Goal: Information Seeking & Learning: Learn about a topic

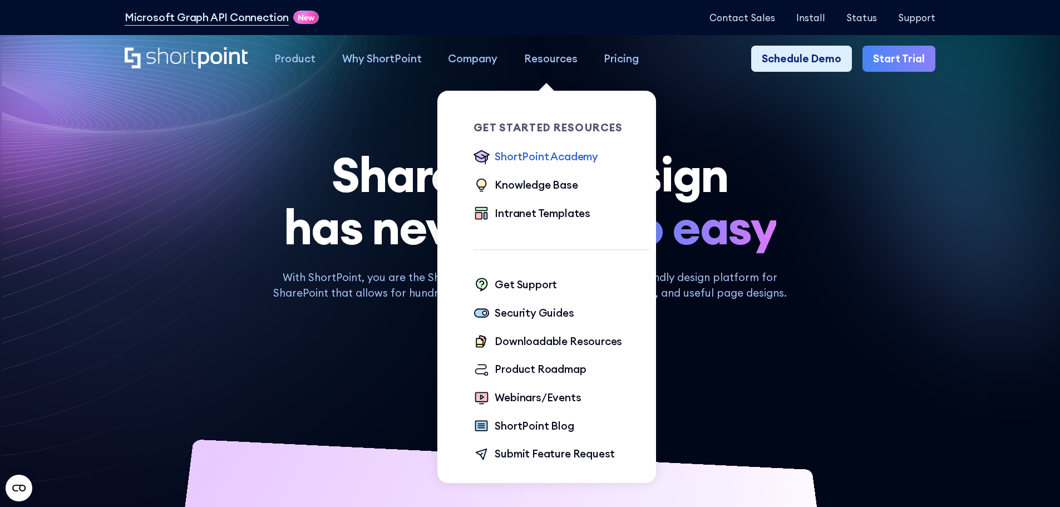
click at [572, 162] on div "ShortPoint Academy" at bounding box center [547, 157] width 104 height 16
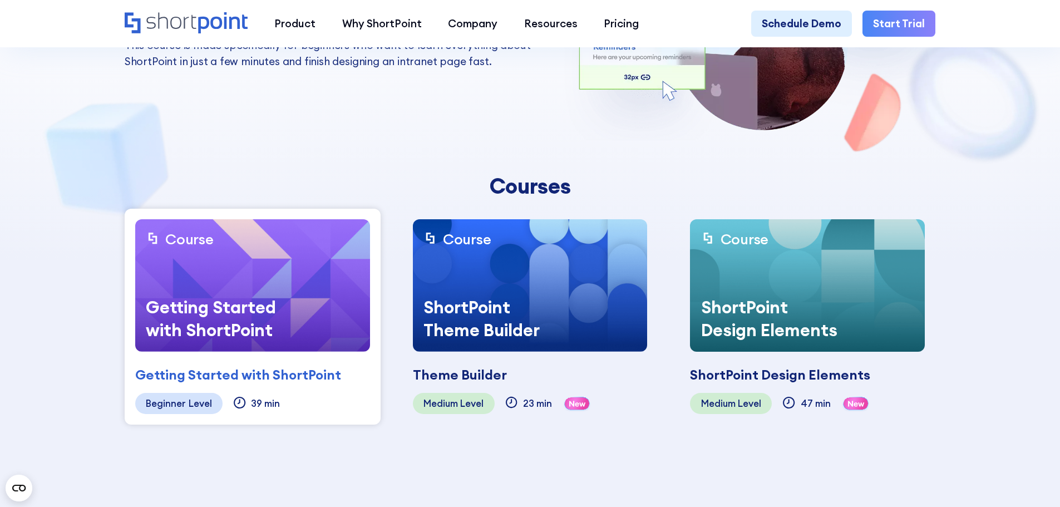
scroll to position [223, 0]
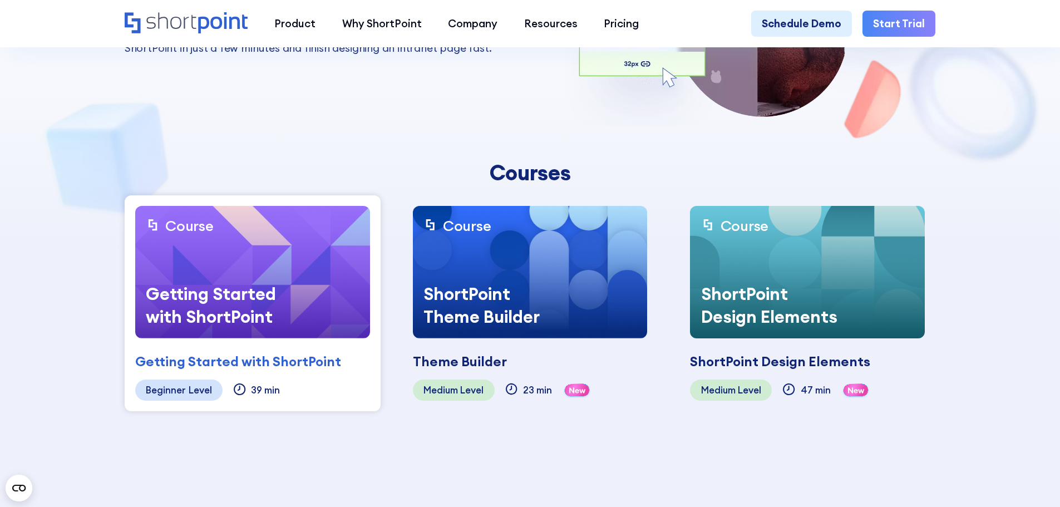
click at [253, 322] on div "Getting Started with ShortPoint" at bounding box center [218, 305] width 167 height 66
click at [255, 362] on div "Getting Started with ShortPoint" at bounding box center [238, 362] width 206 height 20
click at [274, 252] on img at bounding box center [252, 272] width 235 height 132
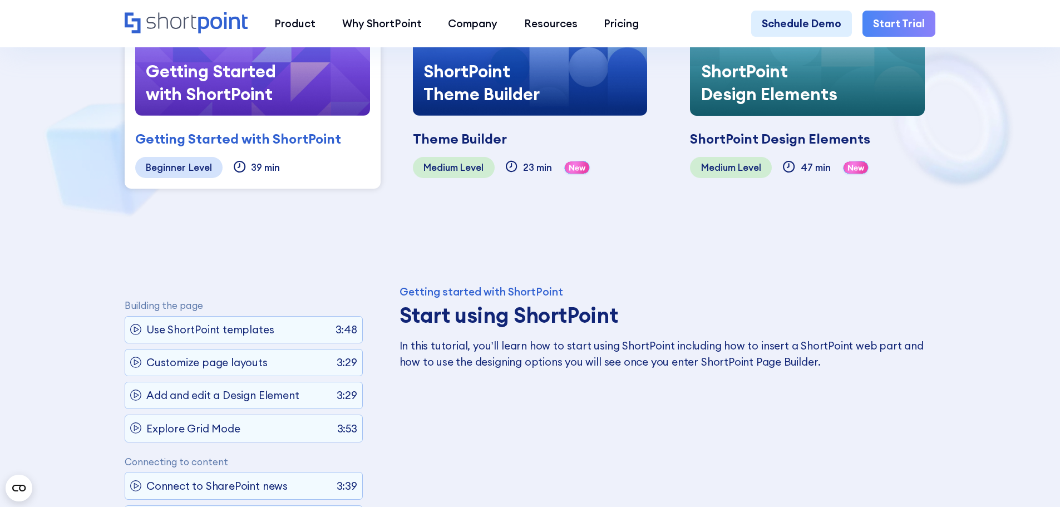
scroll to position [56, 0]
click at [156, 336] on p "Use ShortPoint templates" at bounding box center [209, 329] width 127 height 16
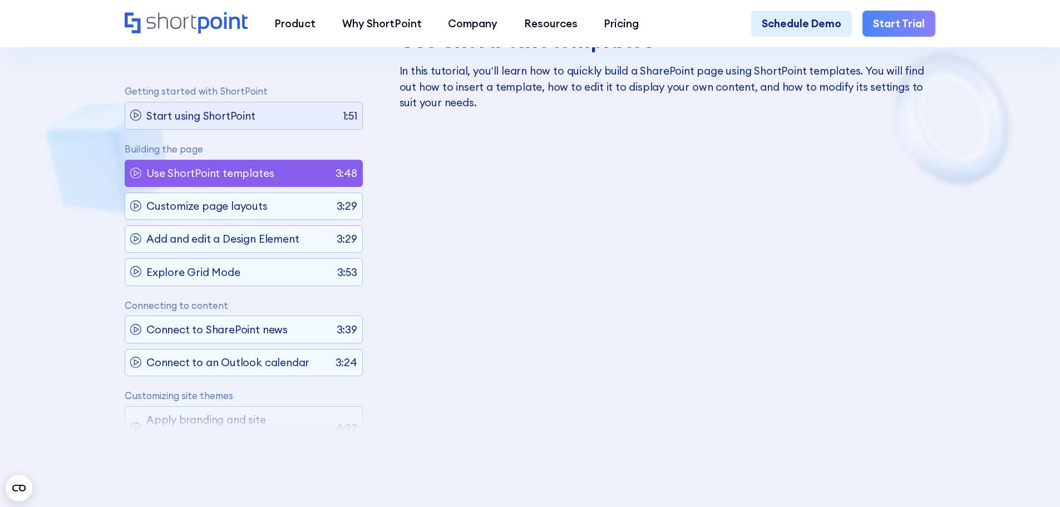
scroll to position [0, 0]
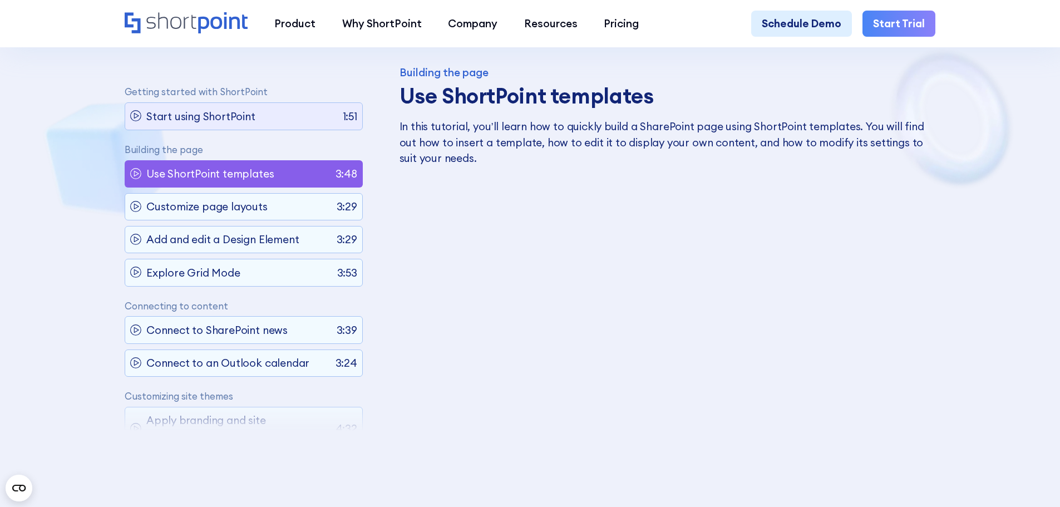
click at [210, 115] on p "Start using ShortPoint" at bounding box center [200, 117] width 109 height 16
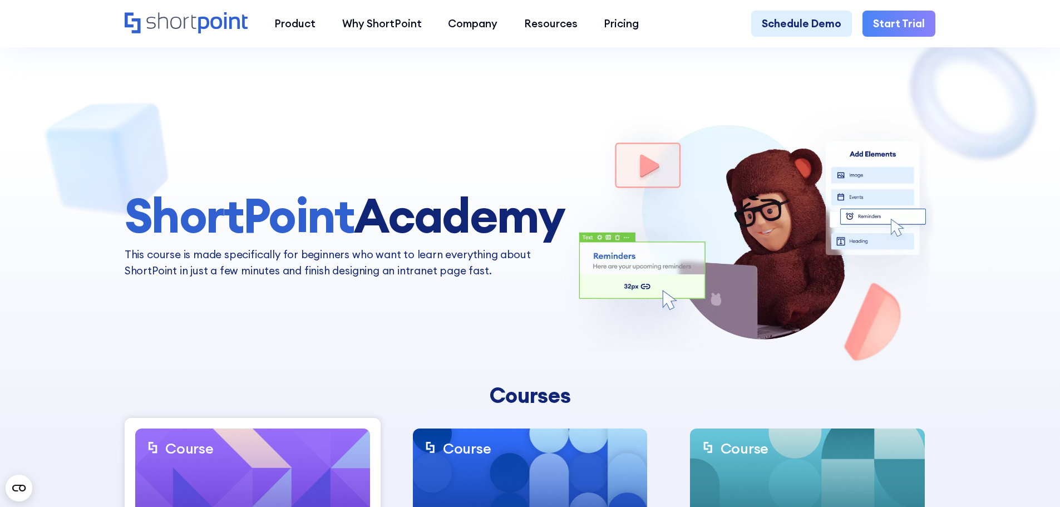
scroll to position [111, 0]
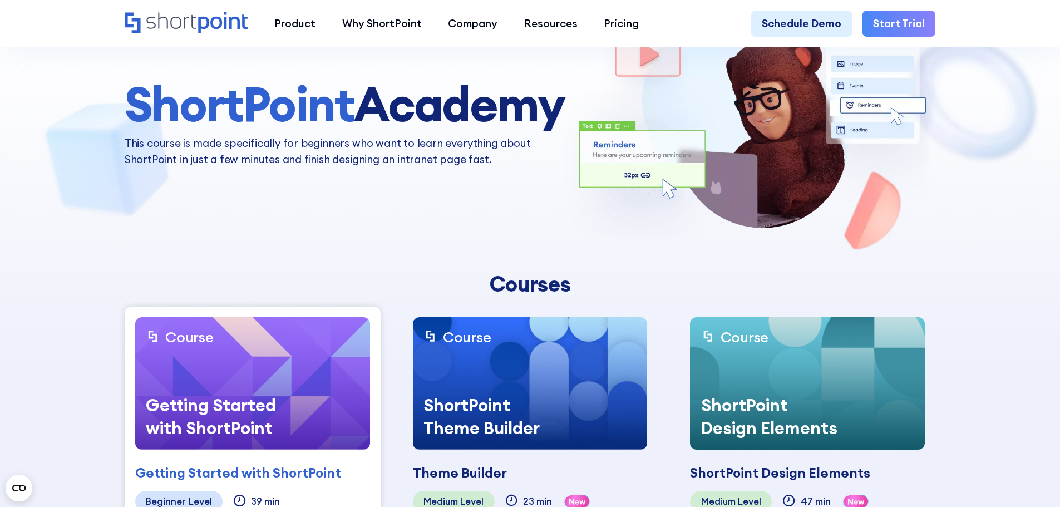
click at [249, 415] on div "Getting Started with ShortPoint" at bounding box center [218, 417] width 167 height 66
click at [237, 469] on div "Getting Started with ShortPoint" at bounding box center [238, 473] width 206 height 20
click at [201, 499] on div "Level" at bounding box center [200, 501] width 23 height 11
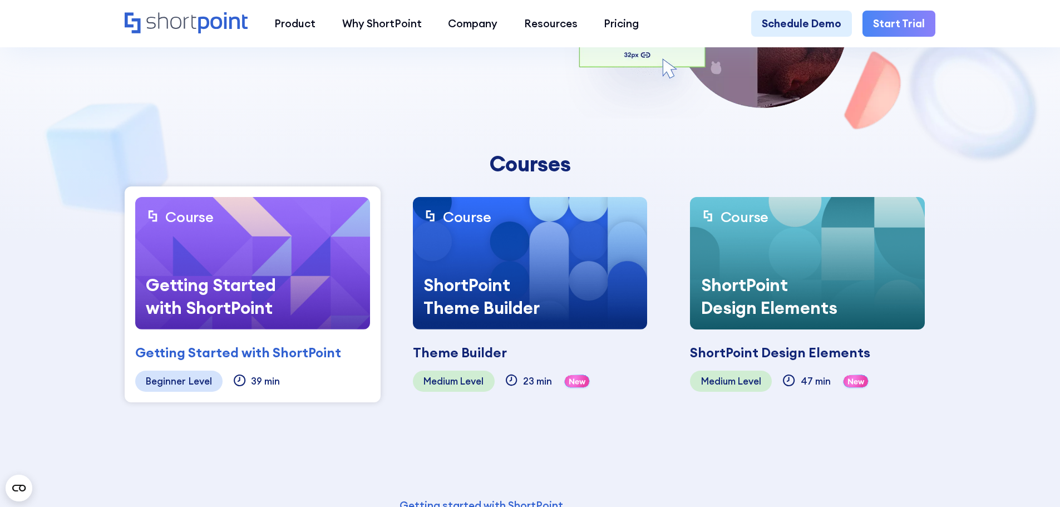
scroll to position [334, 0]
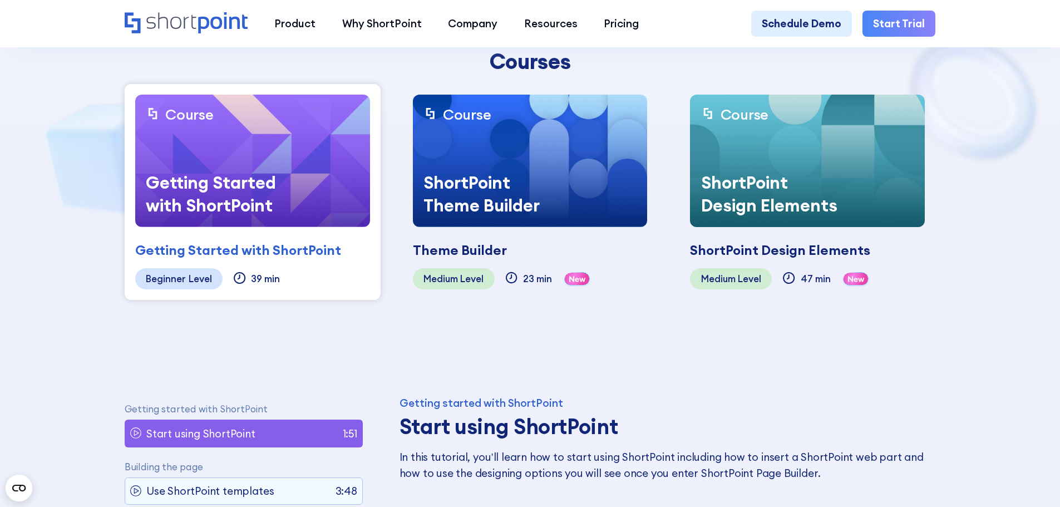
click at [212, 244] on div "Getting Started with ShortPoint" at bounding box center [238, 250] width 206 height 20
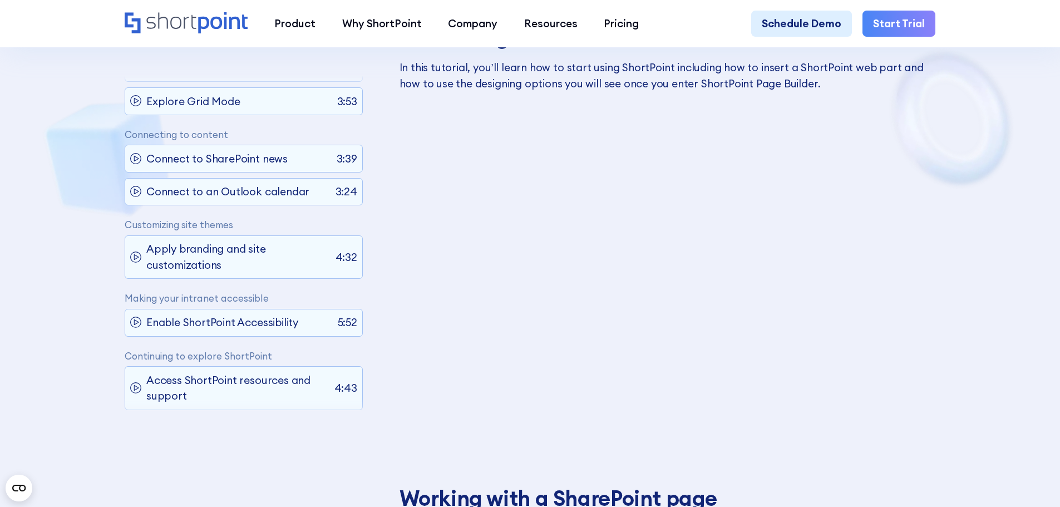
scroll to position [668, 0]
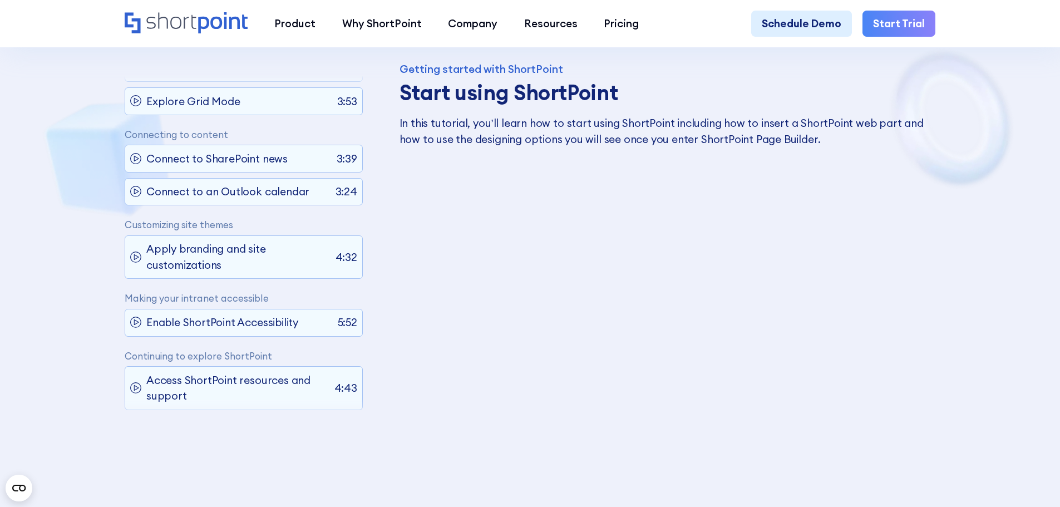
drag, startPoint x: 487, startPoint y: 273, endPoint x: 1005, endPoint y: 297, distance: 518.8
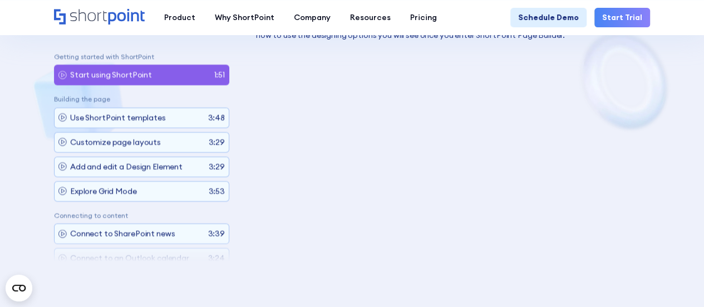
scroll to position [0, 0]
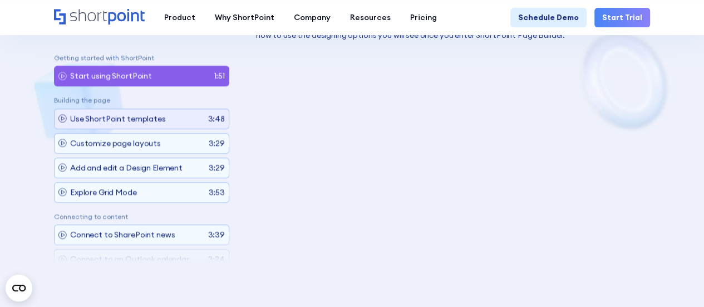
click at [122, 112] on p "Use ShortPoint templates" at bounding box center [118, 118] width 96 height 12
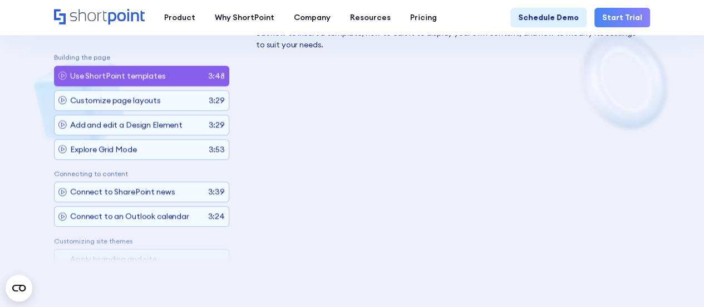
scroll to position [576, 0]
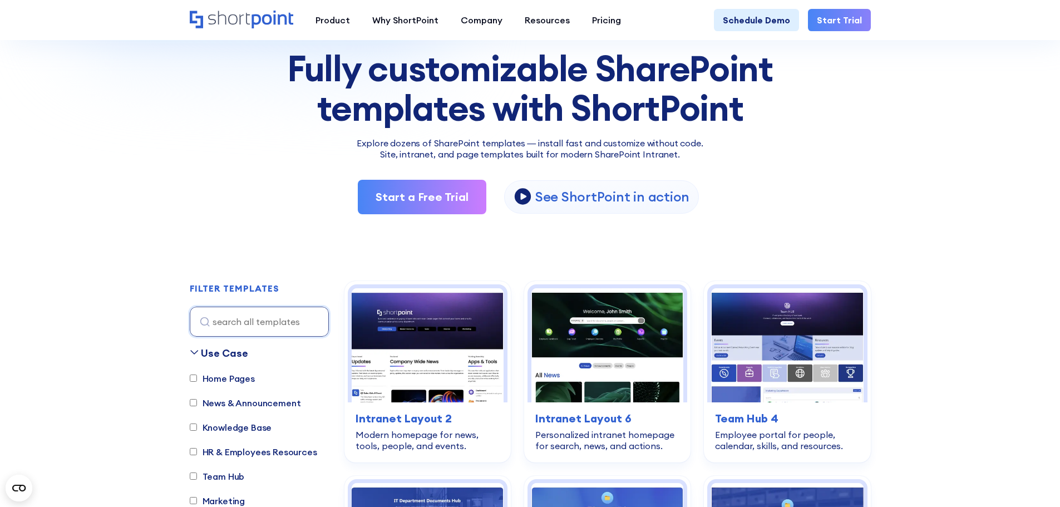
scroll to position [111, 0]
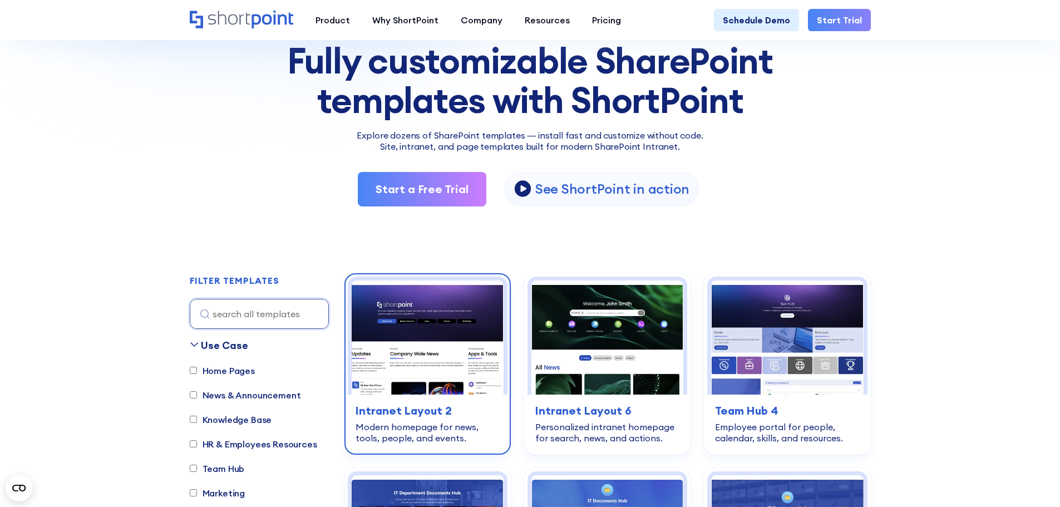
click at [445, 342] on img at bounding box center [428, 338] width 152 height 114
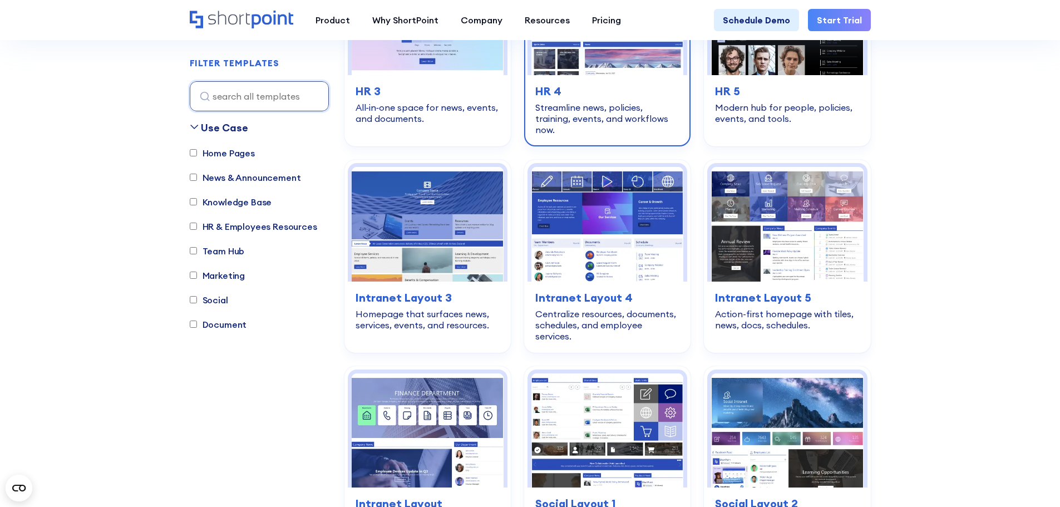
scroll to position [1837, 0]
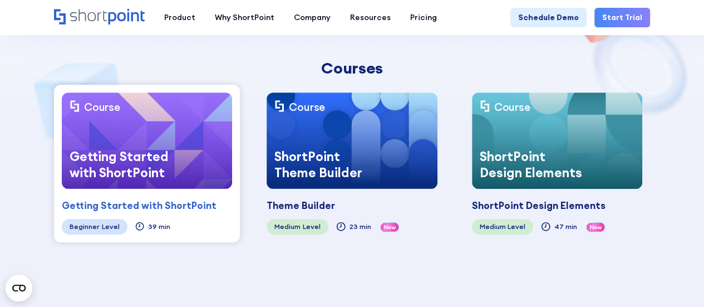
scroll to position [501, 0]
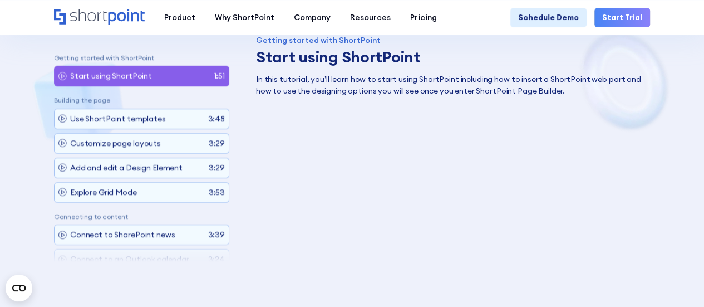
click at [86, 70] on p "Start using ShortPoint" at bounding box center [111, 76] width 82 height 12
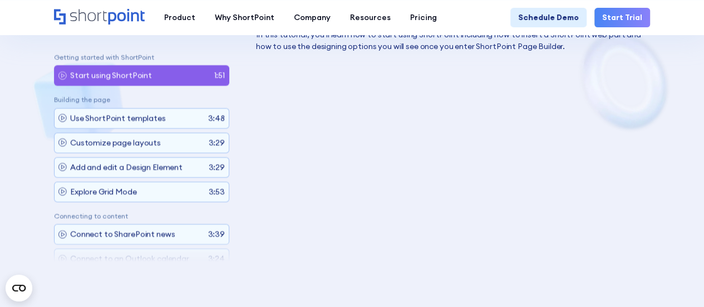
scroll to position [520, 0]
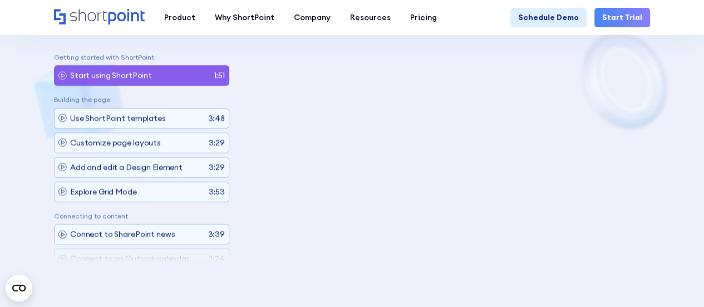
scroll to position [566, 0]
click at [157, 117] on p "Use ShortPoint templates" at bounding box center [118, 118] width 96 height 12
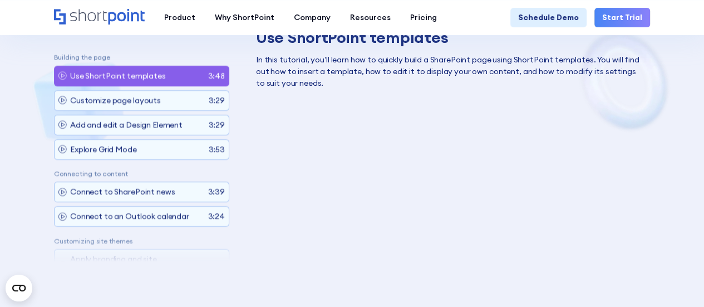
scroll to position [576, 0]
